Goal: Transaction & Acquisition: Purchase product/service

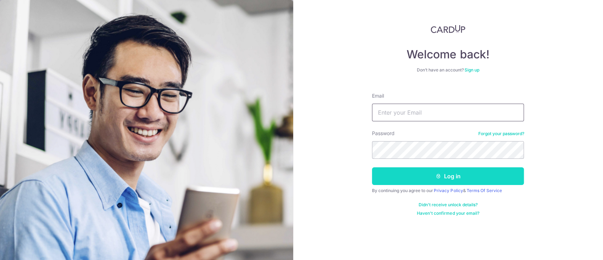
type input "[EMAIL_ADDRESS][DOMAIN_NAME]"
click at [484, 177] on button "Log in" at bounding box center [448, 176] width 152 height 18
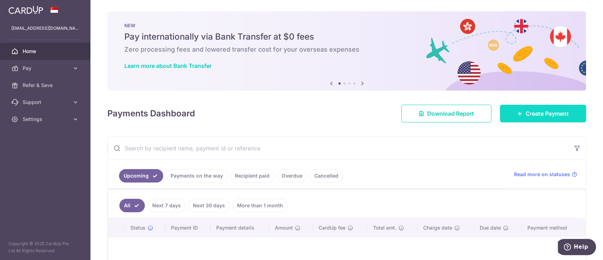
click at [500, 109] on link "Create Payment" at bounding box center [543, 114] width 86 height 18
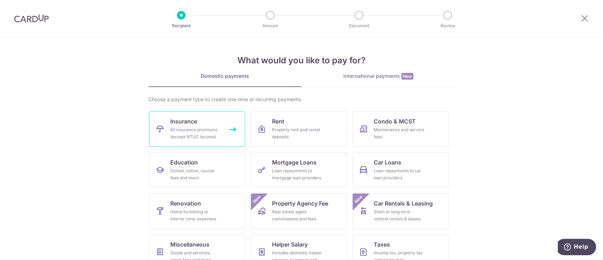
click at [199, 124] on link "Insurance All insurance premiums (except NTUC Income)" at bounding box center [197, 128] width 96 height 35
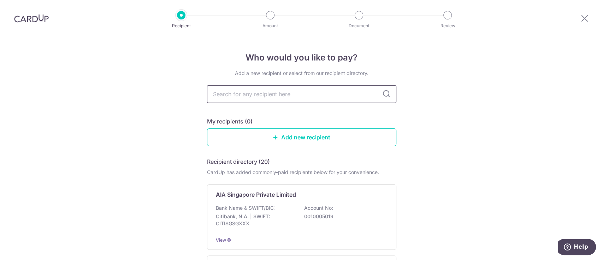
click at [262, 95] on input "text" at bounding box center [301, 94] width 189 height 18
type input "great"
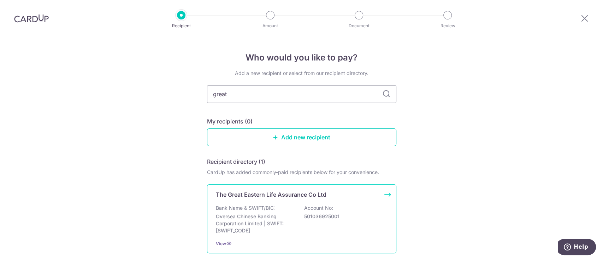
click at [266, 203] on div "The Great Eastern Life Assurance Co Ltd Bank Name & SWIFT/BIC: Oversea Chinese …" at bounding box center [301, 218] width 189 height 69
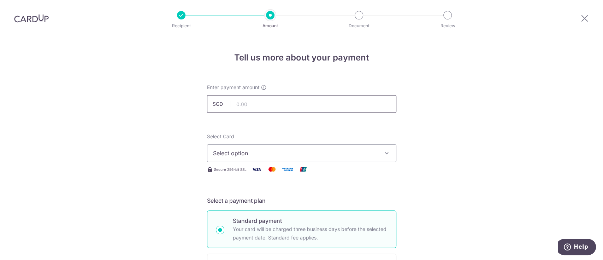
click at [325, 105] on input "text" at bounding box center [301, 104] width 189 height 18
type input "137.70"
click at [355, 150] on span "Select option" at bounding box center [295, 153] width 165 height 8
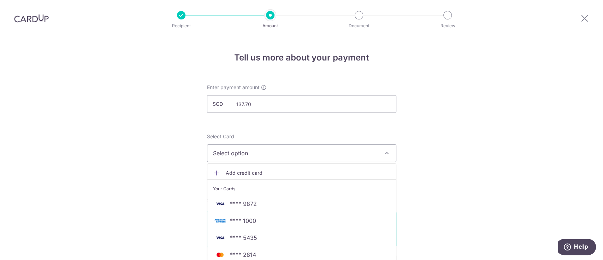
scroll to position [47, 0]
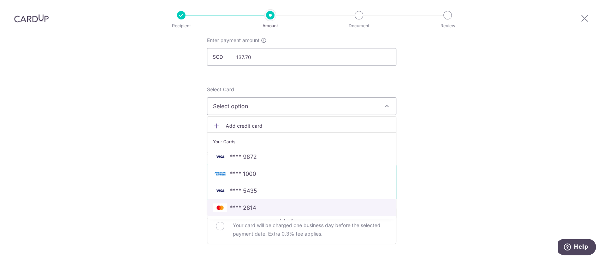
click at [316, 211] on span "**** 2814" at bounding box center [301, 207] width 177 height 8
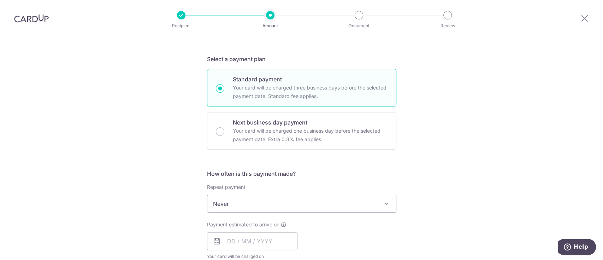
scroll to position [283, 0]
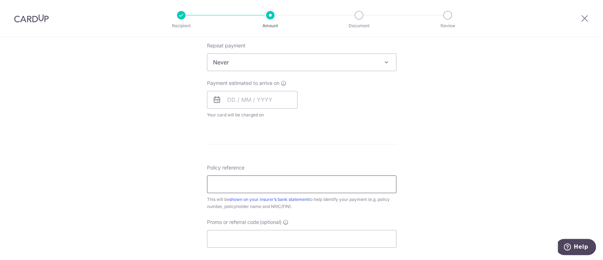
click at [265, 182] on input "Policy reference" at bounding box center [301, 184] width 189 height 18
paste input "0205249577"
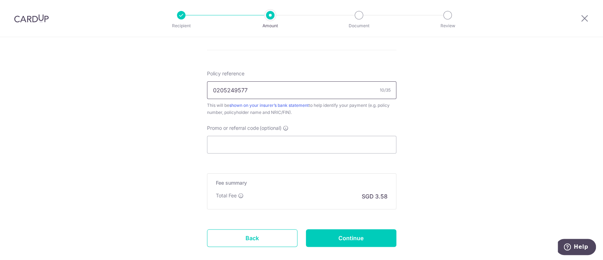
type input "0205249577"
click at [364, 237] on input "Continue" at bounding box center [351, 238] width 90 height 18
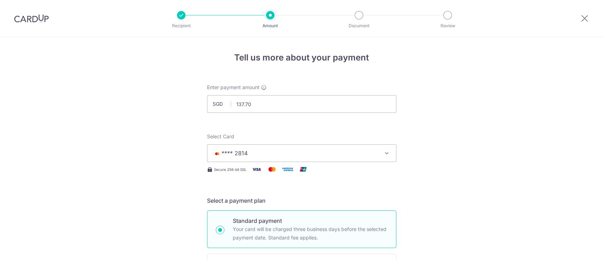
scroll to position [215, 0]
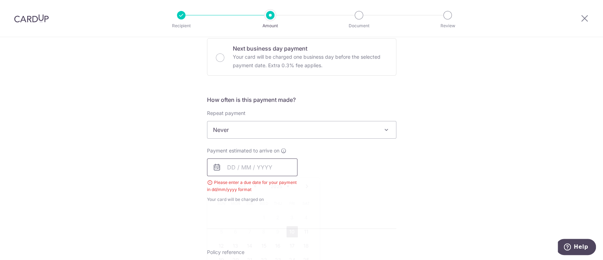
click at [263, 159] on input "text" at bounding box center [252, 167] width 90 height 18
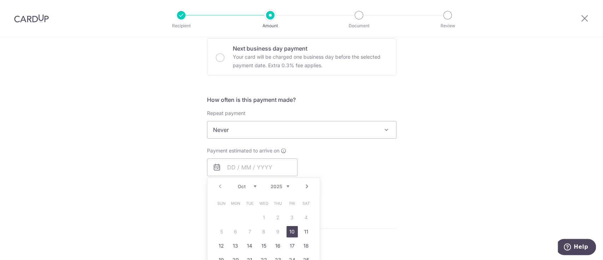
drag, startPoint x: 288, startPoint y: 231, endPoint x: 440, endPoint y: 206, distance: 153.9
click at [288, 231] on link "10" at bounding box center [291, 231] width 11 height 11
type input "[DATE]"
click at [442, 206] on div "Tell us more about your payment Enter payment amount SGD 137.70 137.70 Select C…" at bounding box center [301, 150] width 603 height 656
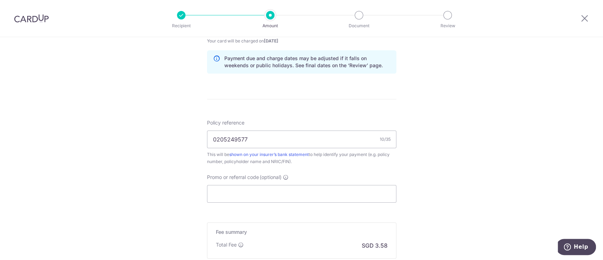
scroll to position [445, 0]
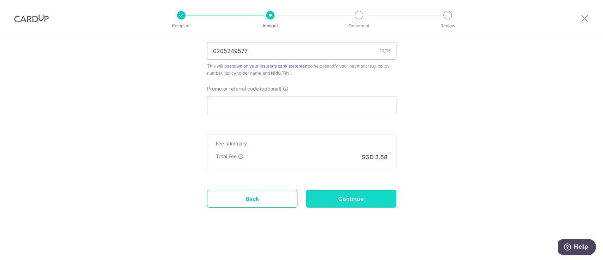
click at [368, 203] on input "Continue" at bounding box center [351, 199] width 90 height 18
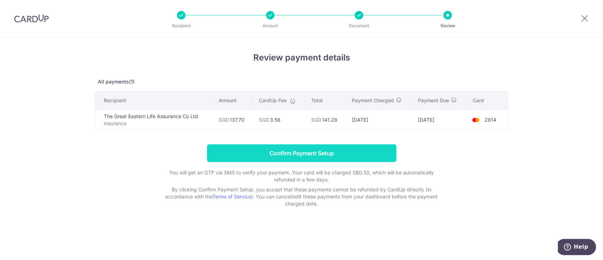
click at [351, 154] on input "Confirm Payment Setup" at bounding box center [301, 153] width 189 height 18
click at [343, 155] on input "Confirm Payment Setup" at bounding box center [301, 153] width 189 height 18
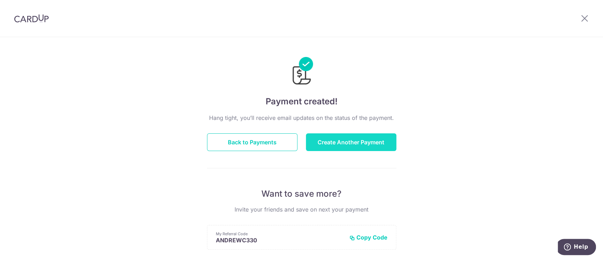
click at [359, 144] on button "Create Another Payment" at bounding box center [351, 142] width 90 height 18
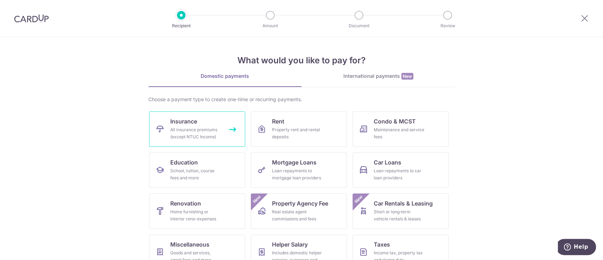
click at [191, 131] on div "All insurance premiums (except NTUC Income)" at bounding box center [195, 133] width 51 height 14
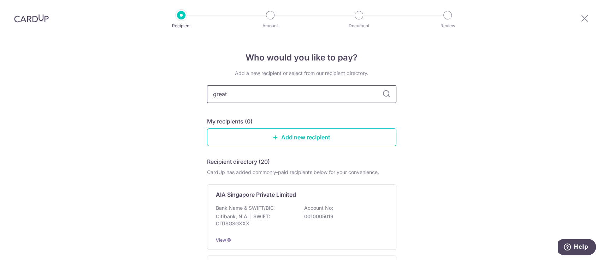
type input "great"
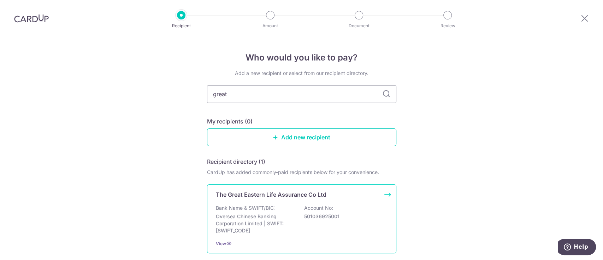
click at [266, 199] on div "The Great Eastern Life Assurance Co Ltd Bank Name & SWIFT/BIC: Oversea Chinese …" at bounding box center [301, 218] width 189 height 69
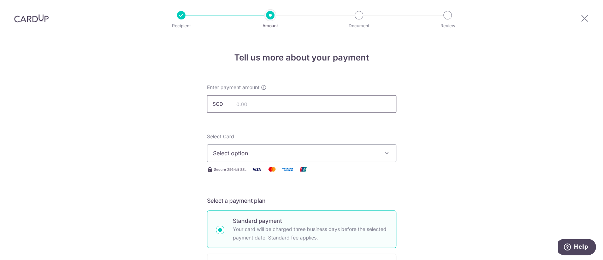
click at [327, 104] on input "text" at bounding box center [301, 104] width 189 height 18
paste input "530.74"
type input "530.74"
click at [344, 148] on button "Select option" at bounding box center [301, 153] width 189 height 18
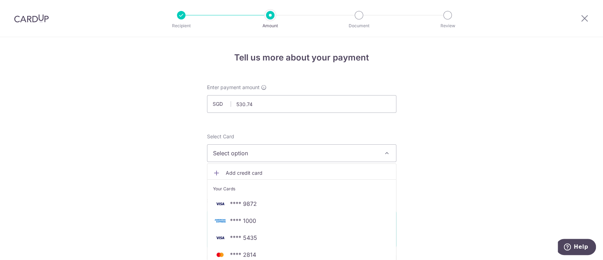
scroll to position [94, 0]
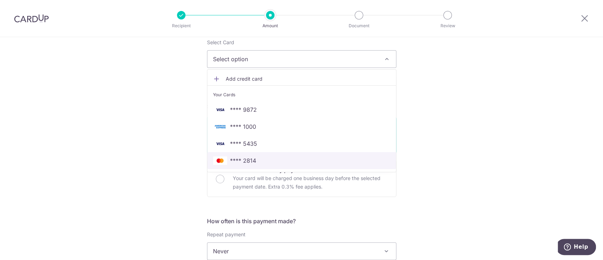
click at [335, 166] on link "**** 2814" at bounding box center [301, 160] width 189 height 17
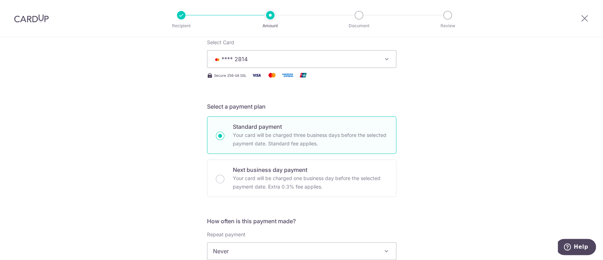
scroll to position [188, 0]
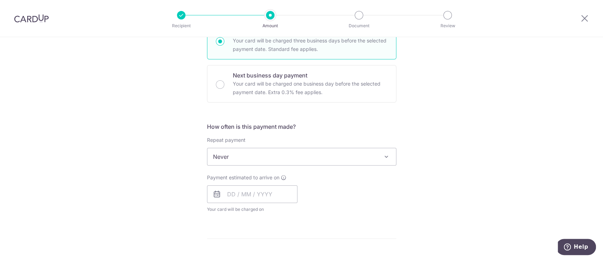
click at [356, 149] on span "Never" at bounding box center [301, 156] width 189 height 17
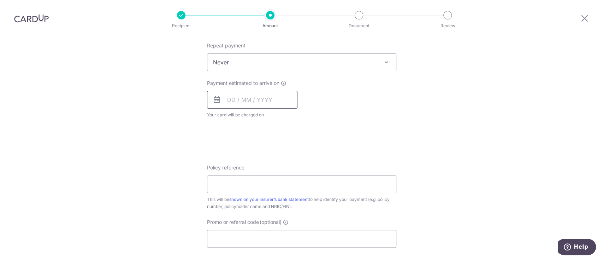
click at [229, 98] on input "text" at bounding box center [252, 100] width 90 height 18
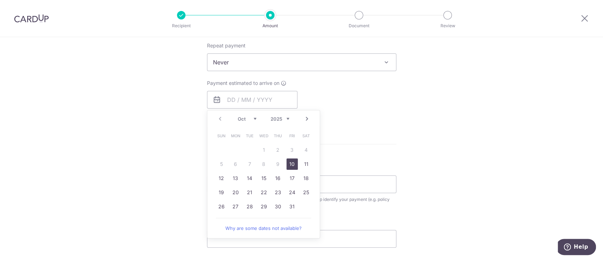
click at [288, 166] on link "10" at bounding box center [291, 163] width 11 height 11
type input "[DATE]"
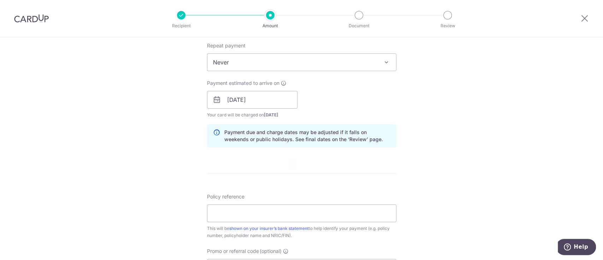
scroll to position [330, 0]
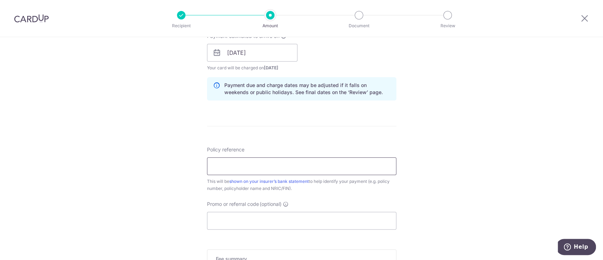
click at [372, 172] on input "Policy reference" at bounding box center [301, 166] width 189 height 18
click at [371, 168] on input "Policy reference" at bounding box center [301, 166] width 189 height 18
paste input "0103097142"
type input "0103097142"
click at [460, 170] on div "Tell us more about your payment Enter payment amount SGD 530.74 530.74 Select C…" at bounding box center [301, 42] width 603 height 668
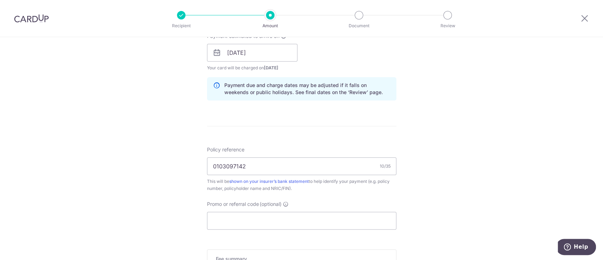
scroll to position [445, 0]
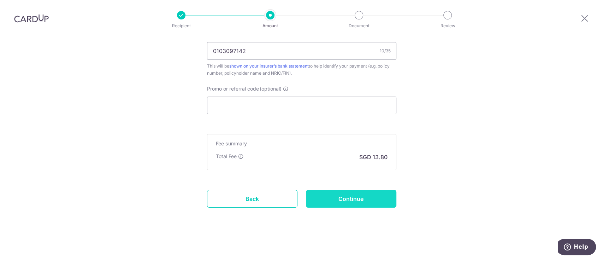
click at [343, 198] on input "Continue" at bounding box center [351, 199] width 90 height 18
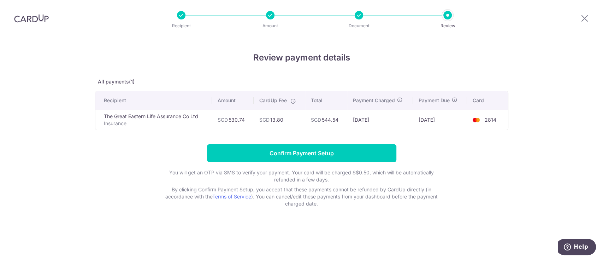
click at [341, 162] on form "Confirm Payment Setup You will get an OTP via SMS to verify your payment. Your …" at bounding box center [301, 175] width 413 height 63
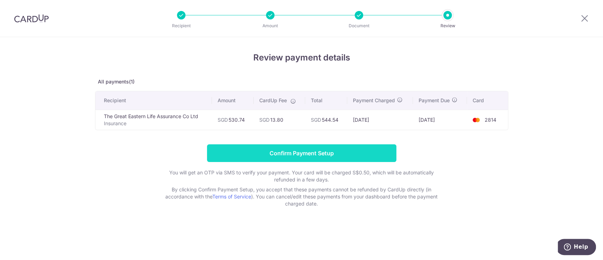
click at [338, 149] on input "Confirm Payment Setup" at bounding box center [301, 153] width 189 height 18
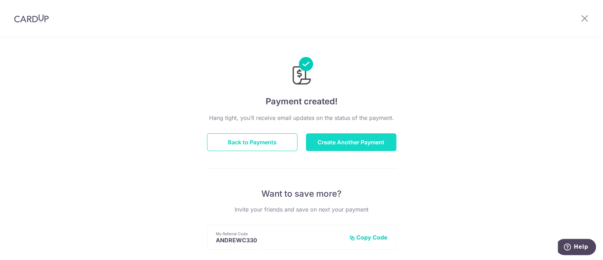
click at [332, 138] on button "Create Another Payment" at bounding box center [351, 142] width 90 height 18
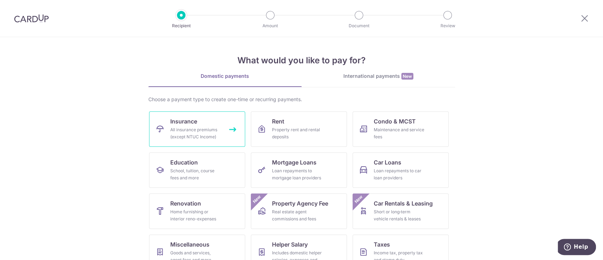
click at [187, 124] on span "Insurance" at bounding box center [183, 121] width 27 height 8
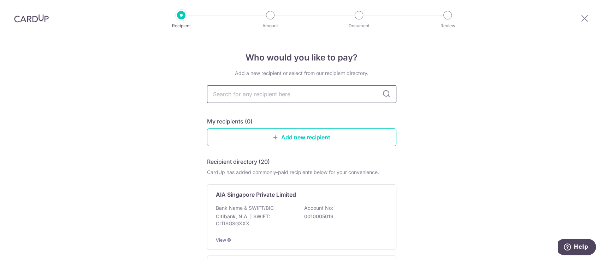
click at [272, 96] on input "text" at bounding box center [301, 94] width 189 height 18
type input "great"
click at [277, 200] on div "The Great Eastern Life Assurance Co Ltd Bank Name & SWIFT/BIC: Oversea Chinese …" at bounding box center [301, 218] width 189 height 69
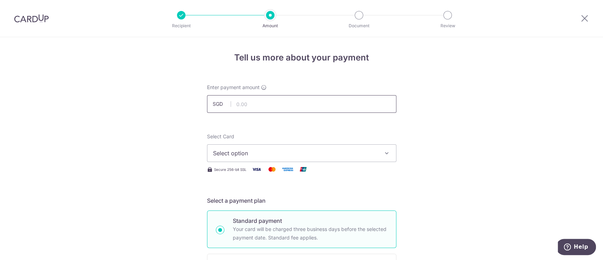
click at [288, 105] on input "text" at bounding box center [301, 104] width 189 height 18
type input "235.32"
click at [299, 154] on span "Select option" at bounding box center [295, 153] width 165 height 8
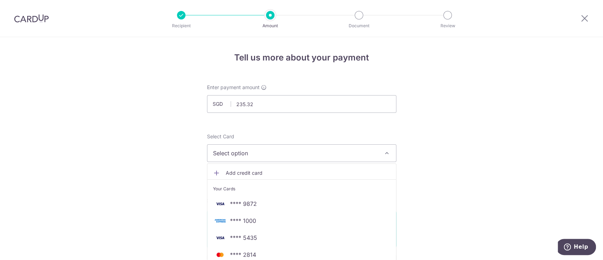
scroll to position [47, 0]
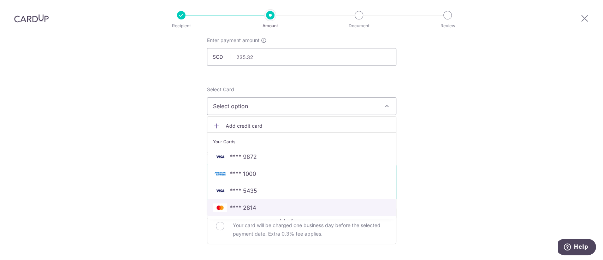
click at [300, 207] on span "**** 2814" at bounding box center [301, 207] width 177 height 8
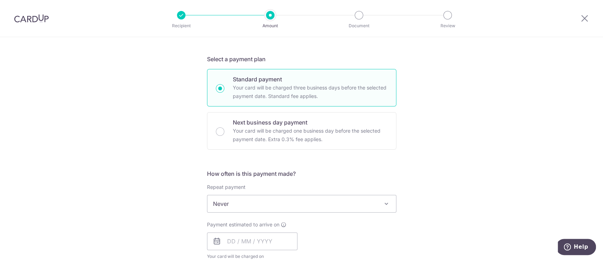
scroll to position [188, 0]
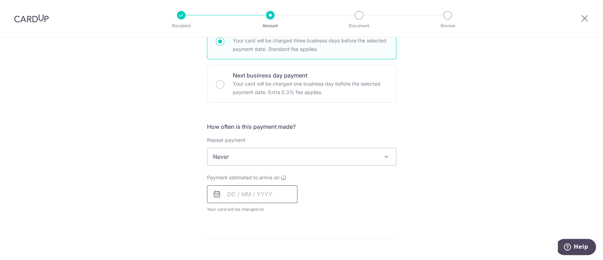
click at [268, 192] on input "text" at bounding box center [252, 194] width 90 height 18
click at [288, 254] on link "10" at bounding box center [291, 258] width 11 height 11
type input "10/10/2025"
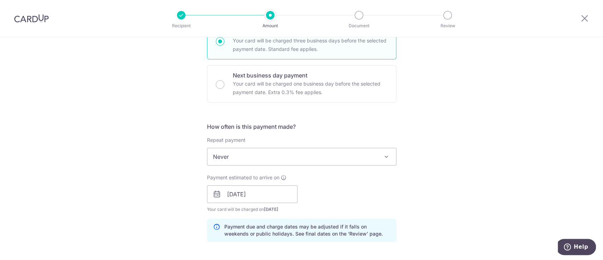
scroll to position [330, 0]
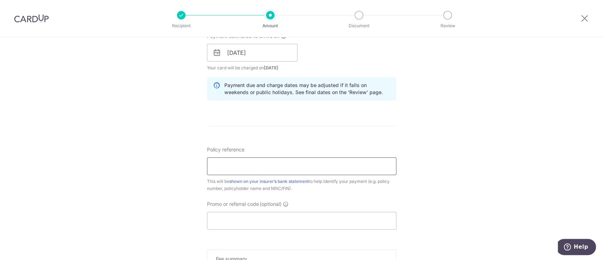
click at [308, 170] on input "Policy reference" at bounding box center [301, 166] width 189 height 18
paste input "0103098538"
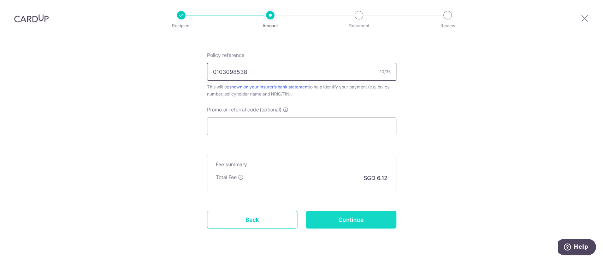
type input "0103098538"
click at [346, 221] on input "Continue" at bounding box center [351, 220] width 90 height 18
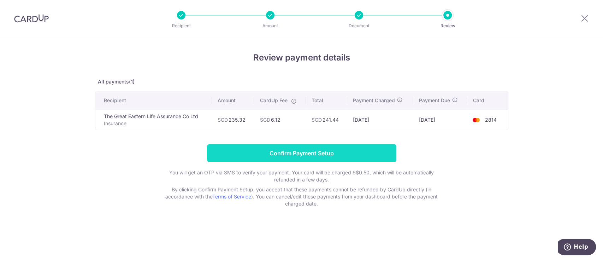
click at [360, 151] on input "Confirm Payment Setup" at bounding box center [301, 153] width 189 height 18
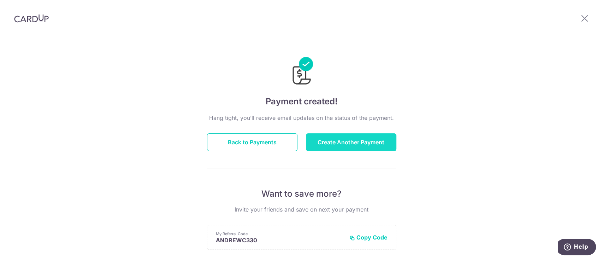
click at [337, 140] on button "Create Another Payment" at bounding box center [351, 142] width 90 height 18
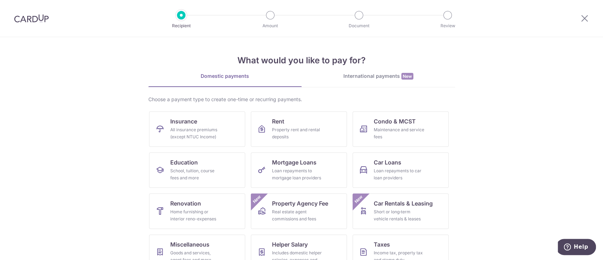
click at [26, 30] on div at bounding box center [31, 18] width 63 height 37
click at [582, 16] on icon at bounding box center [584, 18] width 8 height 9
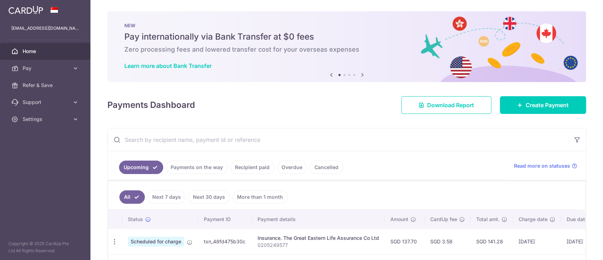
scroll to position [84, 0]
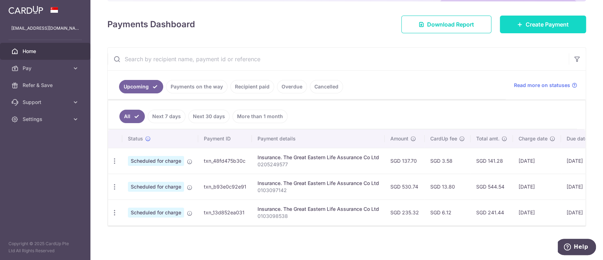
click at [538, 22] on span "Create Payment" at bounding box center [547, 24] width 43 height 8
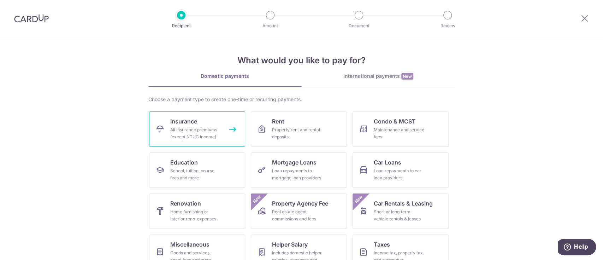
click at [179, 127] on div "All insurance premiums (except NTUC Income)" at bounding box center [195, 133] width 51 height 14
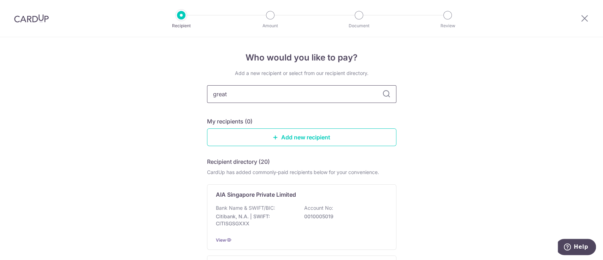
type input "great"
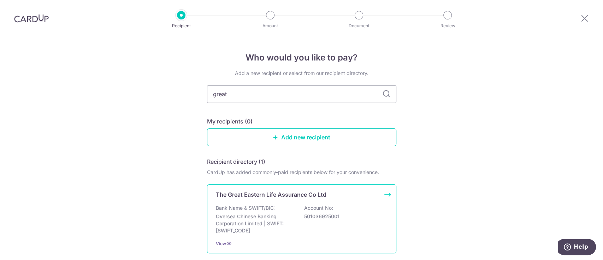
click at [270, 203] on div "The Great Eastern Life Assurance Co Ltd Bank Name & SWIFT/BIC: Oversea Chinese …" at bounding box center [301, 218] width 189 height 69
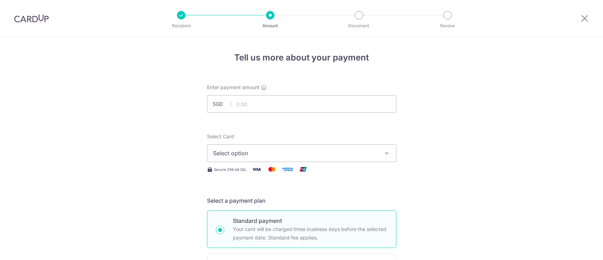
click at [306, 152] on span "Select option" at bounding box center [295, 153] width 165 height 8
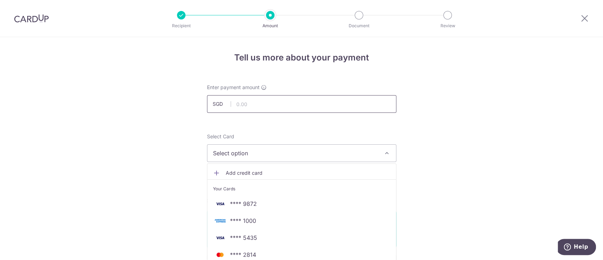
click at [308, 104] on input "text" at bounding box center [301, 104] width 189 height 18
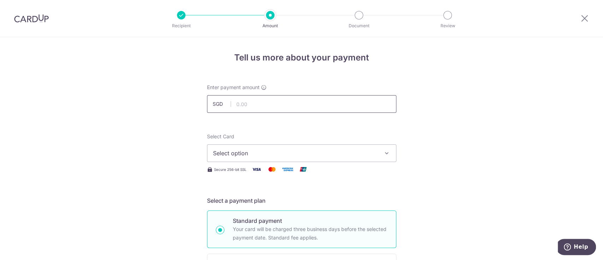
click at [367, 102] on input "text" at bounding box center [301, 104] width 189 height 18
paste input "0235217323"
type input "235217323"
click at [366, 154] on span "Select option" at bounding box center [295, 153] width 165 height 8
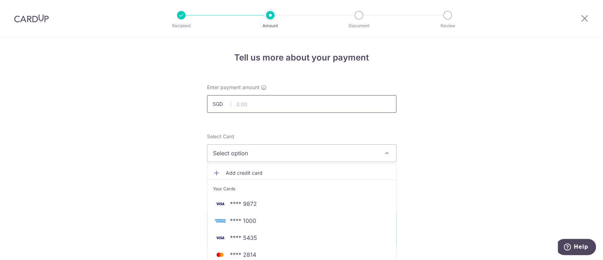
click at [347, 105] on input "text" at bounding box center [301, 104] width 189 height 18
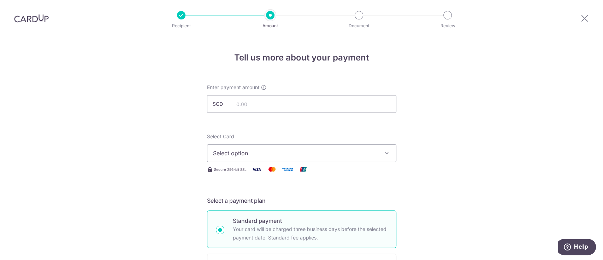
click at [351, 113] on div at bounding box center [310, 113] width 114 height 0
click at [353, 107] on input "text" at bounding box center [301, 104] width 189 height 18
type input "360.24"
click at [360, 151] on span "Select option" at bounding box center [295, 153] width 165 height 8
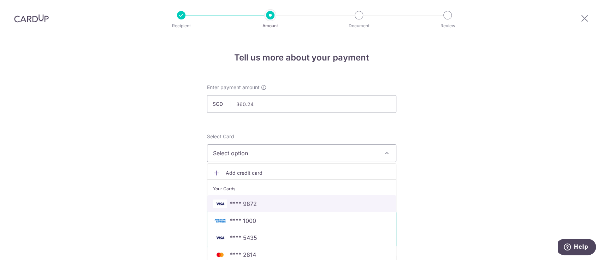
scroll to position [47, 0]
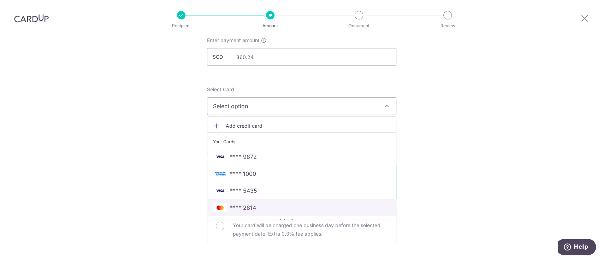
drag, startPoint x: 342, startPoint y: 212, endPoint x: 311, endPoint y: 159, distance: 61.4
click at [342, 212] on link "**** 2814" at bounding box center [301, 207] width 189 height 17
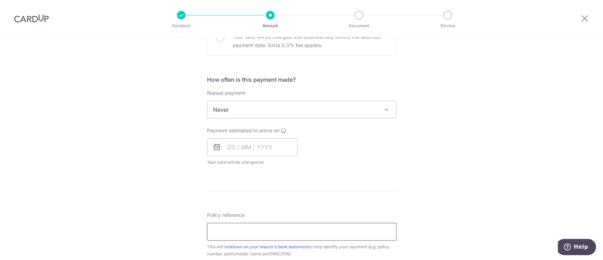
scroll to position [283, 0]
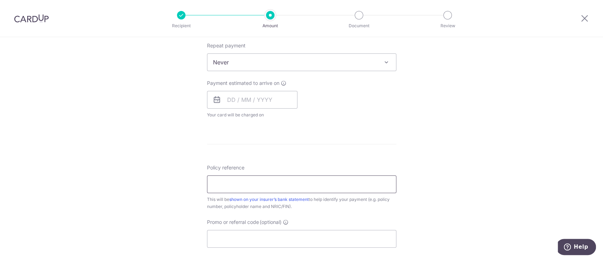
click at [348, 187] on input "Policy reference" at bounding box center [301, 184] width 189 height 18
paste input "0235217323"
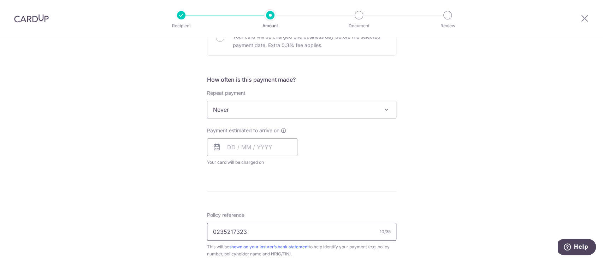
scroll to position [188, 0]
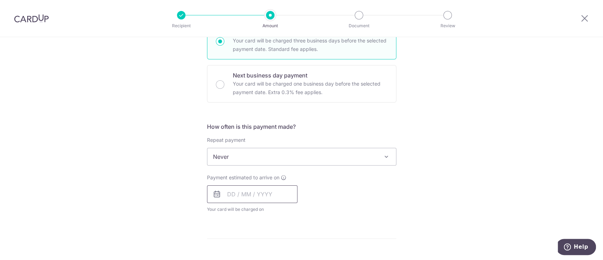
type input "0235217323"
click at [251, 201] on input "text" at bounding box center [252, 194] width 90 height 18
click at [288, 253] on link "10" at bounding box center [291, 258] width 11 height 11
type input "[DATE]"
click at [468, 169] on div "Tell us more about your payment Enter payment amount SGD 360.24 360.24 Select C…" at bounding box center [301, 168] width 603 height 639
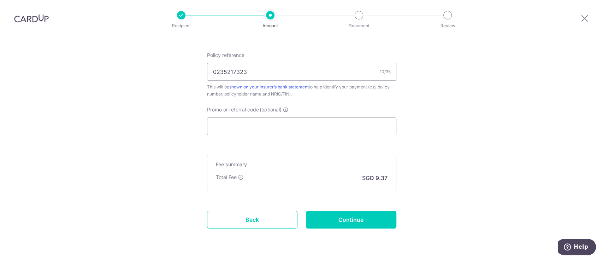
scroll to position [445, 0]
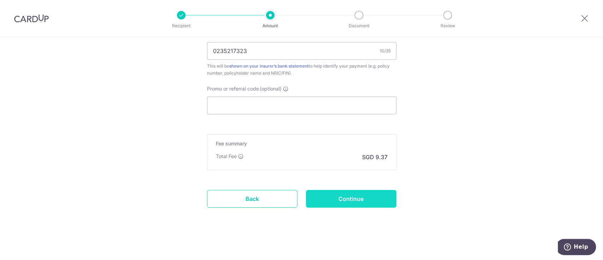
click at [372, 198] on input "Continue" at bounding box center [351, 199] width 90 height 18
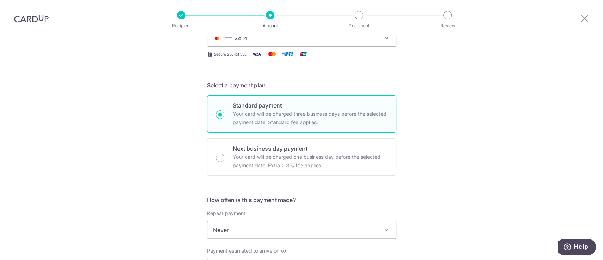
scroll to position [0, 0]
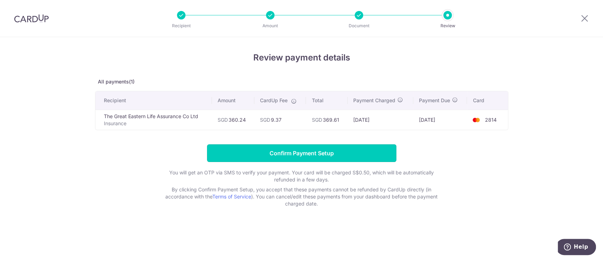
click at [311, 157] on input "Confirm Payment Setup" at bounding box center [301, 153] width 189 height 18
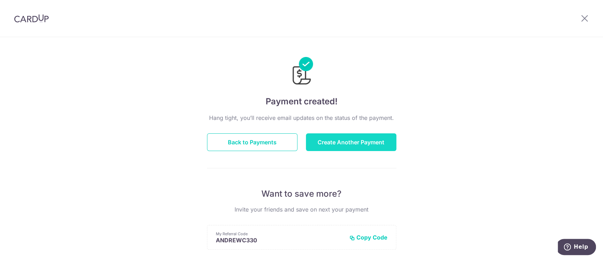
click at [335, 137] on button "Create Another Payment" at bounding box center [351, 142] width 90 height 18
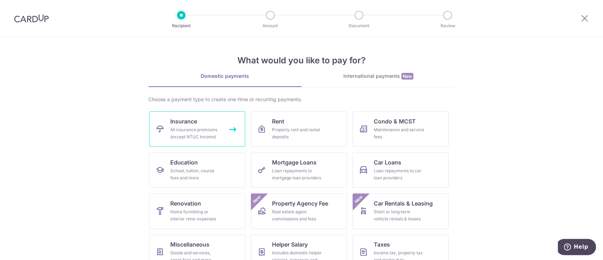
click at [195, 124] on link "Insurance All insurance premiums (except NTUC Income)" at bounding box center [197, 128] width 96 height 35
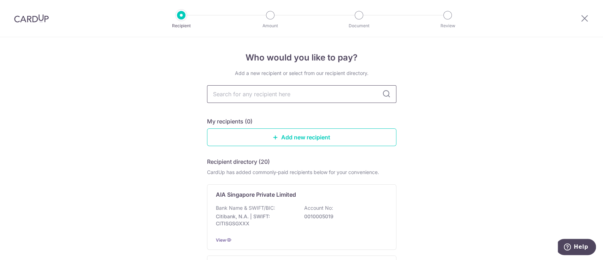
click at [290, 90] on input "text" at bounding box center [301, 94] width 189 height 18
type input "great"
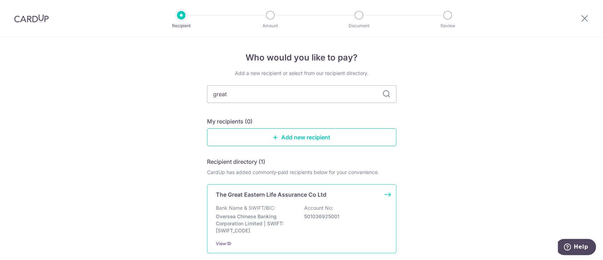
click at [264, 214] on p "Oversea Chinese Banking Corporation Limited | SWIFT: [SWIFT_CODE]" at bounding box center [255, 223] width 79 height 21
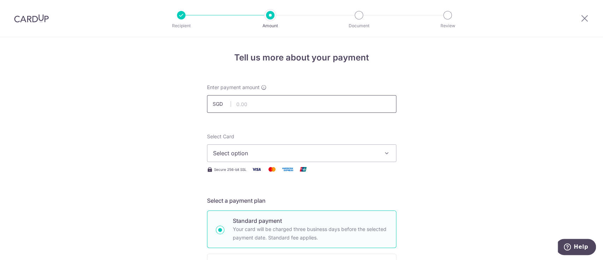
click at [330, 106] on input "text" at bounding box center [301, 104] width 189 height 18
type input "956.29"
click at [337, 156] on span "Select option" at bounding box center [295, 153] width 165 height 8
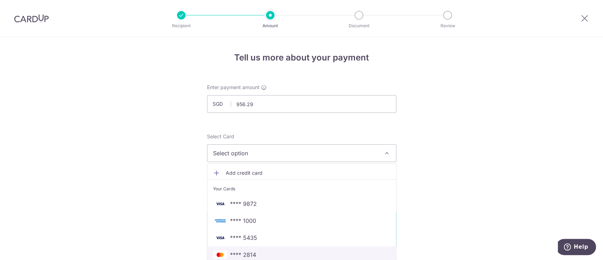
click at [287, 253] on span "**** 2814" at bounding box center [301, 254] width 177 height 8
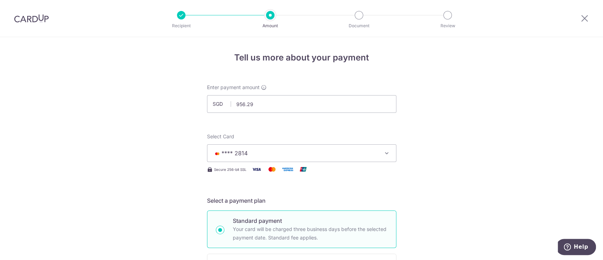
scroll to position [141, 0]
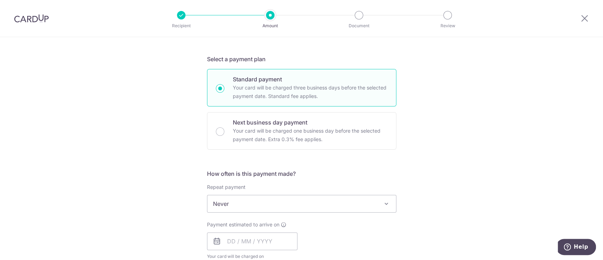
click at [272, 204] on span "Never" at bounding box center [301, 203] width 189 height 17
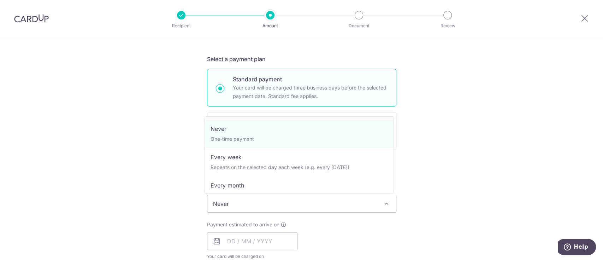
click at [283, 199] on span "Never" at bounding box center [301, 203] width 189 height 17
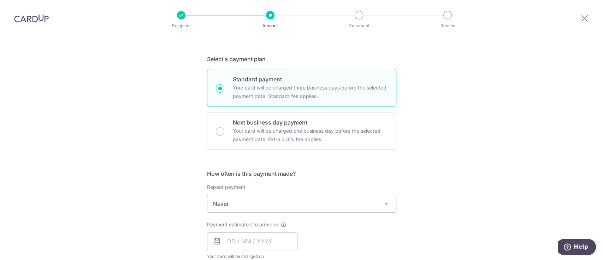
scroll to position [235, 0]
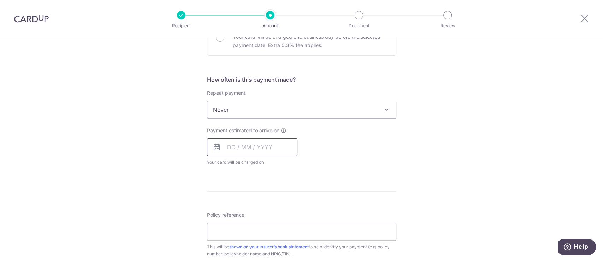
click at [253, 146] on input "text" at bounding box center [252, 147] width 90 height 18
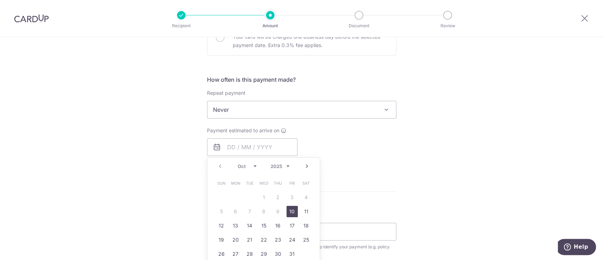
click at [288, 208] on link "10" at bounding box center [291, 211] width 11 height 11
type input "10/10/2025"
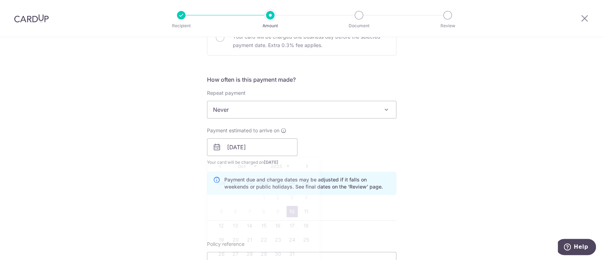
scroll to position [330, 0]
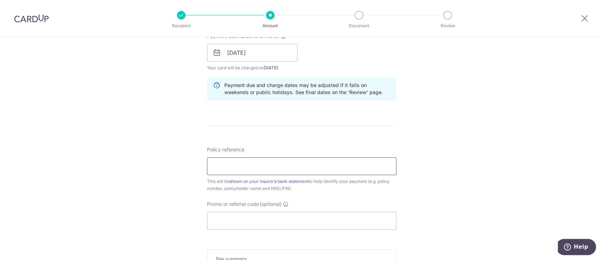
drag, startPoint x: 330, startPoint y: 171, endPoint x: 331, endPoint y: 166, distance: 5.4
click at [330, 169] on input "Policy reference" at bounding box center [301, 166] width 189 height 18
paste input "0235217331"
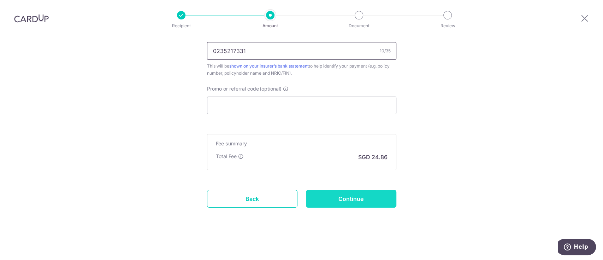
type input "0235217331"
click at [343, 195] on input "Continue" at bounding box center [351, 199] width 90 height 18
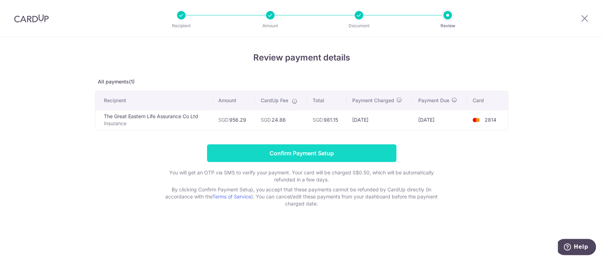
click at [356, 152] on input "Confirm Payment Setup" at bounding box center [301, 153] width 189 height 18
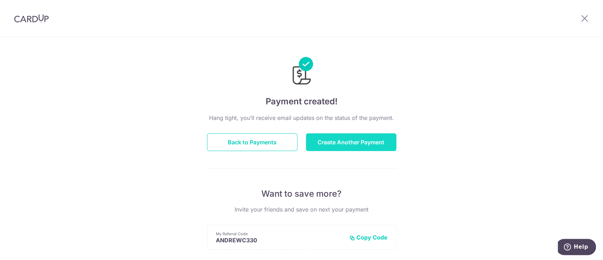
click at [348, 141] on button "Create Another Payment" at bounding box center [351, 142] width 90 height 18
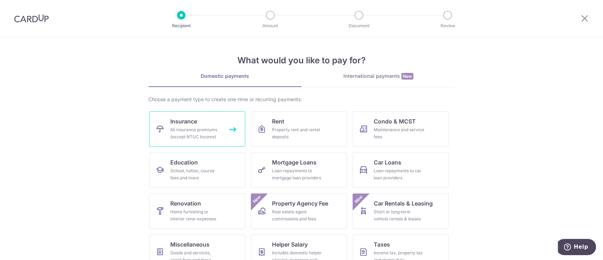
click at [170, 128] on div "All insurance premiums (except NTUC Income)" at bounding box center [195, 133] width 51 height 14
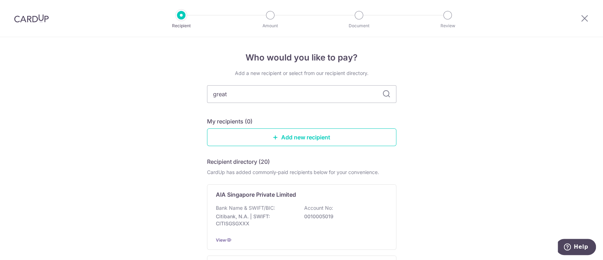
type input "great"
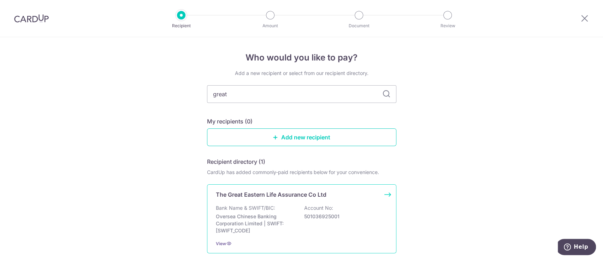
click at [321, 202] on div "The Great Eastern Life Assurance Co Ltd Bank Name & SWIFT/BIC: Oversea Chinese …" at bounding box center [301, 218] width 189 height 69
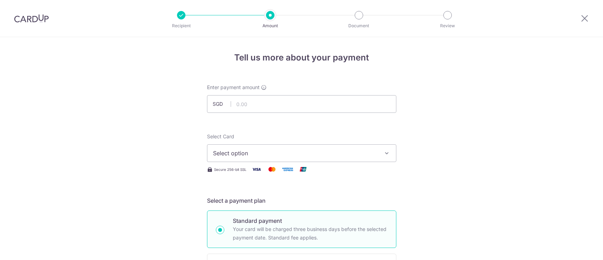
click at [322, 106] on input "text" at bounding box center [301, 104] width 189 height 18
type input "367.91"
click at [365, 151] on span "Select option" at bounding box center [295, 153] width 165 height 8
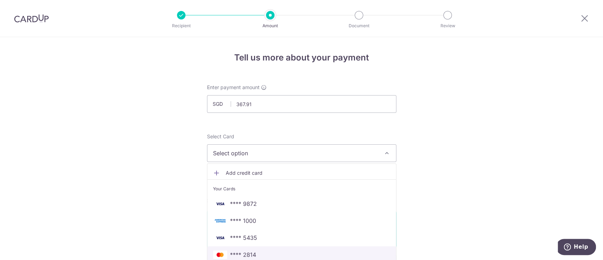
click at [313, 250] on span "**** 2814" at bounding box center [301, 254] width 177 height 8
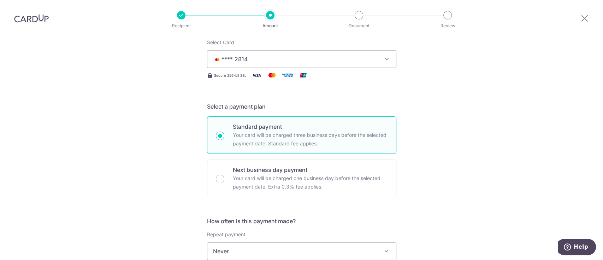
scroll to position [141, 0]
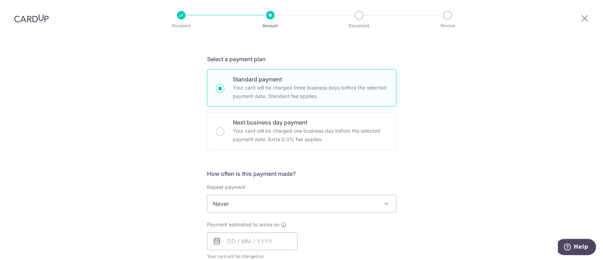
click at [295, 205] on span "Never" at bounding box center [301, 203] width 189 height 17
click at [517, 205] on div "Tell us more about your payment Enter payment amount SGD 367.91 367.91 Select C…" at bounding box center [301, 215] width 603 height 639
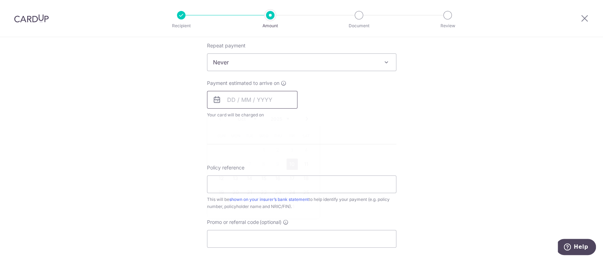
click at [260, 97] on input "text" at bounding box center [252, 100] width 90 height 18
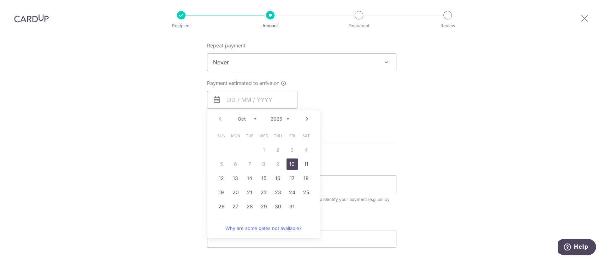
click at [289, 164] on link "10" at bounding box center [291, 163] width 11 height 11
type input "10/10/2025"
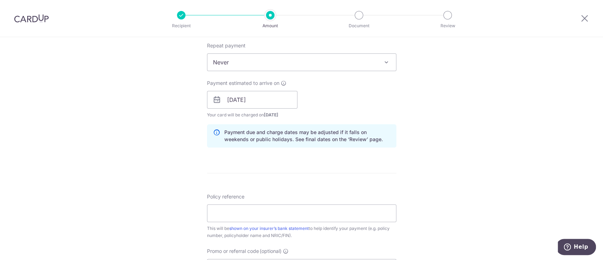
click at [300, 195] on form "Enter payment amount SGD 367.91 367.91 Select Card **** 2814 Add credit card Yo…" at bounding box center [301, 95] width 189 height 588
click at [305, 212] on input "Policy reference" at bounding box center [301, 213] width 189 height 18
click at [325, 213] on input "Policy reference" at bounding box center [301, 213] width 189 height 18
paste input "0243294249"
type input "0243294249"
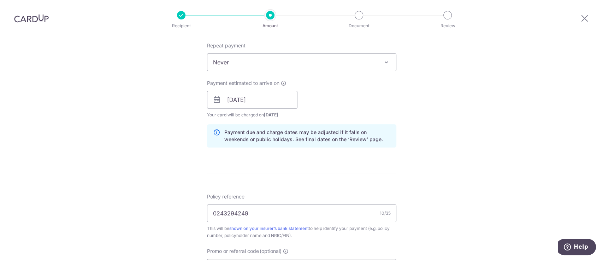
click at [475, 190] on div "Tell us more about your payment Enter payment amount SGD 367.91 367.91 Select C…" at bounding box center [301, 89] width 603 height 668
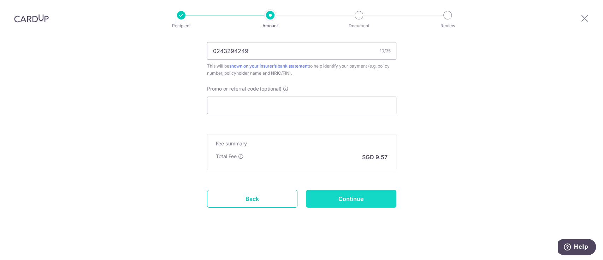
click at [341, 204] on input "Continue" at bounding box center [351, 199] width 90 height 18
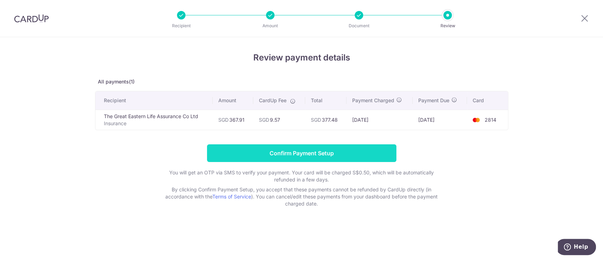
click at [355, 154] on input "Confirm Payment Setup" at bounding box center [301, 153] width 189 height 18
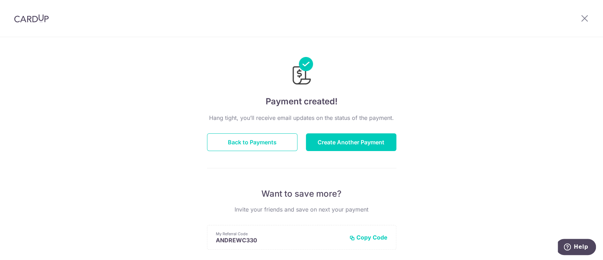
click at [366, 153] on div "Hang tight, you’ll receive email updates on the status of the payment. Back to …" at bounding box center [301, 247] width 189 height 268
click at [367, 142] on button "Create Another Payment" at bounding box center [351, 142] width 90 height 18
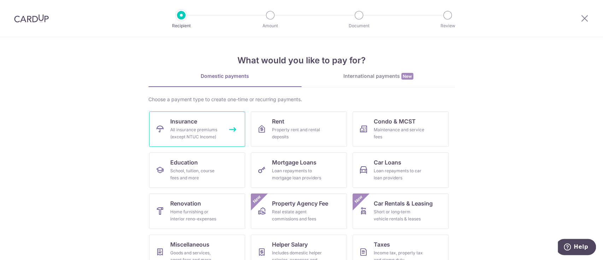
click at [205, 121] on link "Insurance All insurance premiums (except NTUC Income)" at bounding box center [197, 128] width 96 height 35
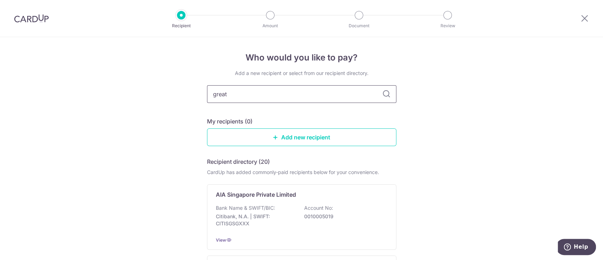
type input "great"
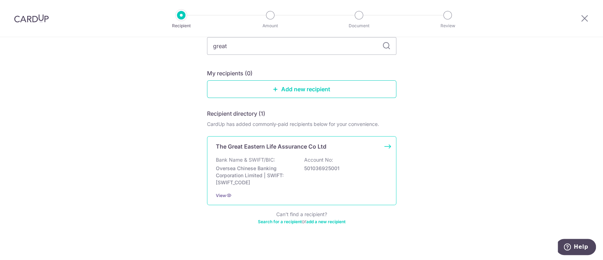
click at [326, 171] on p "501036925001" at bounding box center [343, 168] width 79 height 7
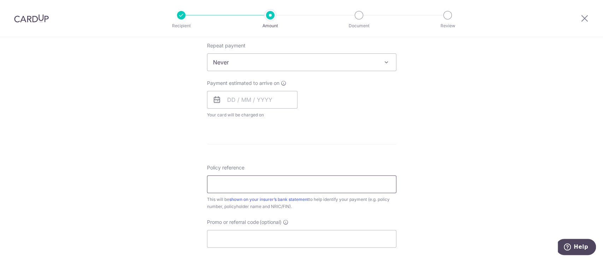
click at [255, 179] on input "Policy reference" at bounding box center [301, 184] width 189 height 18
paste input "0243294257"
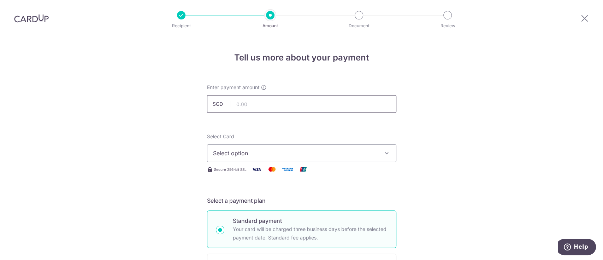
type input "0243294257"
click at [294, 102] on input "text" at bounding box center [301, 104] width 189 height 18
type input "995.45"
click at [363, 155] on span "Select option" at bounding box center [295, 153] width 165 height 8
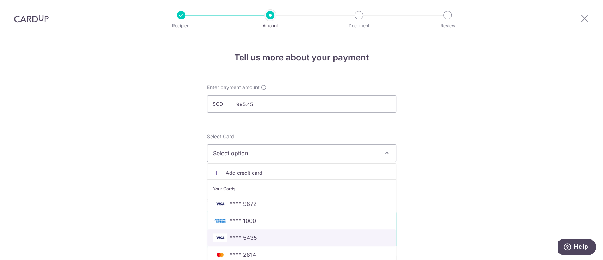
scroll to position [141, 0]
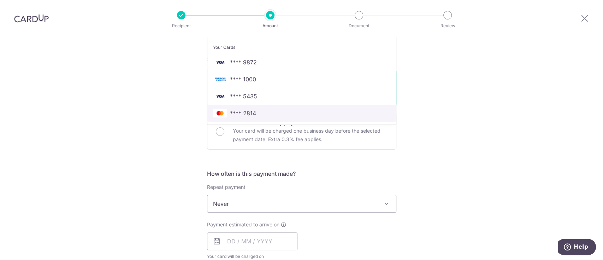
click at [288, 114] on span "**** 2814" at bounding box center [301, 113] width 177 height 8
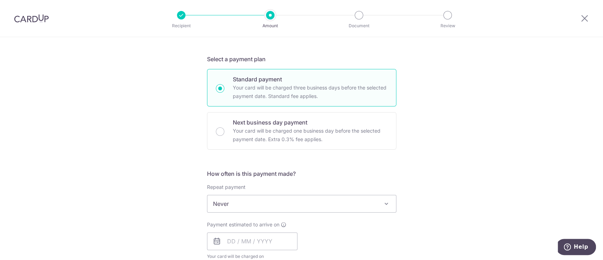
scroll to position [235, 0]
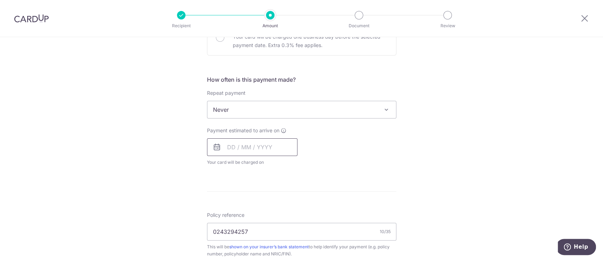
click at [243, 150] on input "text" at bounding box center [252, 147] width 90 height 18
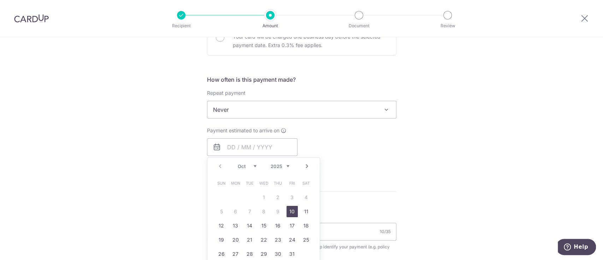
click at [286, 207] on link "10" at bounding box center [291, 211] width 11 height 11
type input "10/10/2025"
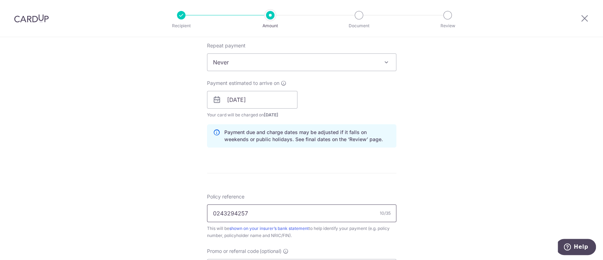
scroll to position [424, 0]
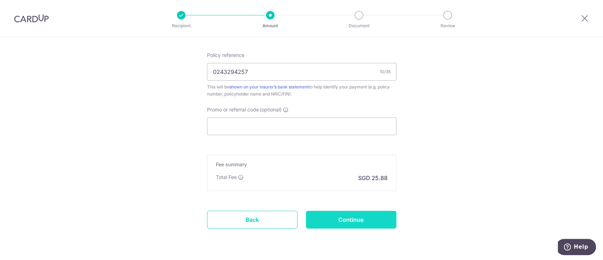
click at [354, 217] on input "Continue" at bounding box center [351, 220] width 90 height 18
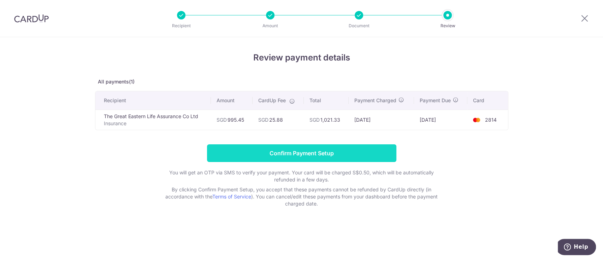
click at [349, 148] on input "Confirm Payment Setup" at bounding box center [301, 153] width 189 height 18
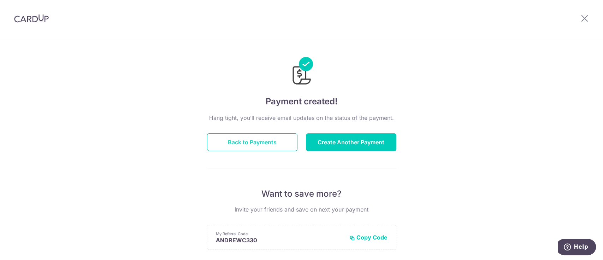
click at [270, 141] on button "Back to Payments" at bounding box center [252, 142] width 90 height 18
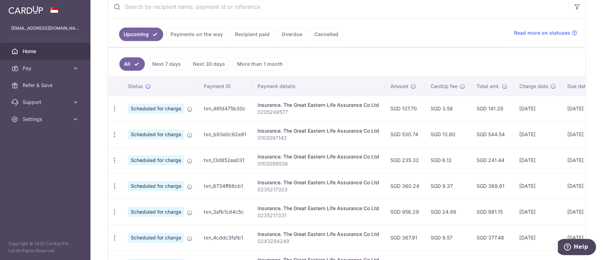
scroll to position [188, 0]
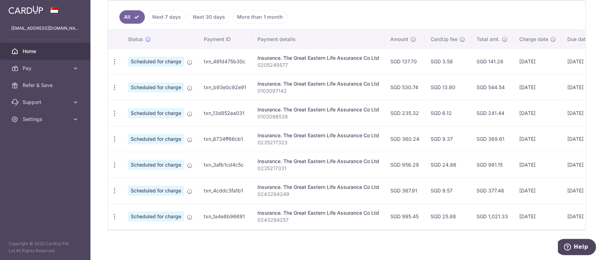
drag, startPoint x: 464, startPoint y: 227, endPoint x: 496, endPoint y: 228, distance: 31.1
click at [496, 228] on div "Status Payment ID Payment details Amount CardUp fee Total amt. Charge date Due …" at bounding box center [346, 129] width 477 height 199
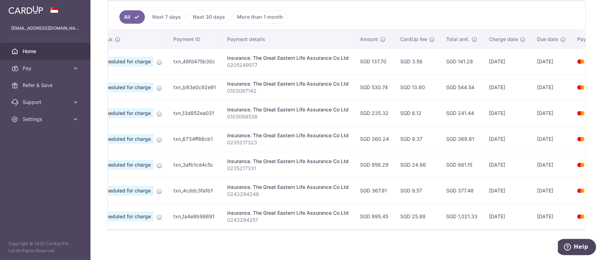
scroll to position [0, 54]
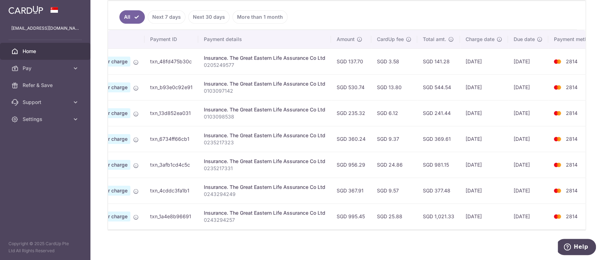
click at [449, 215] on td "SGD 1,021.33" at bounding box center [438, 216] width 43 height 26
click at [438, 213] on td "SGD 1,021.33" at bounding box center [438, 216] width 43 height 26
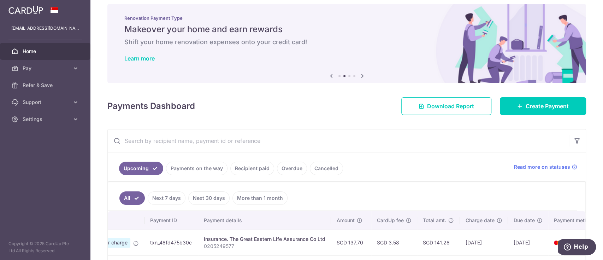
scroll to position [0, 0]
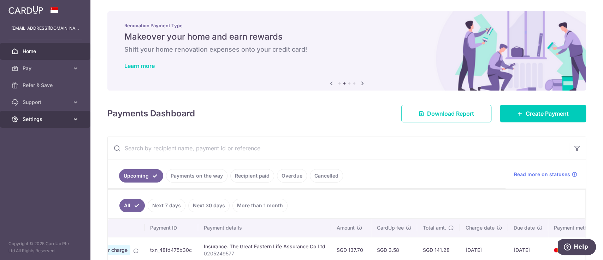
click at [60, 122] on span "Settings" at bounding box center [46, 119] width 47 height 7
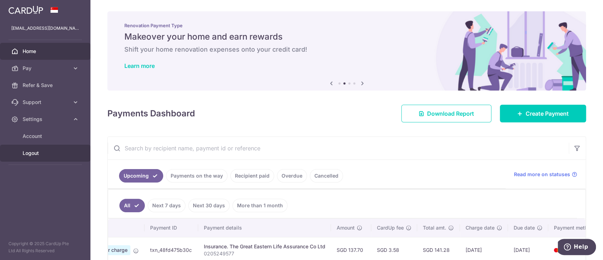
click at [40, 149] on link "Logout" at bounding box center [45, 152] width 90 height 17
